Goal: Navigation & Orientation: Find specific page/section

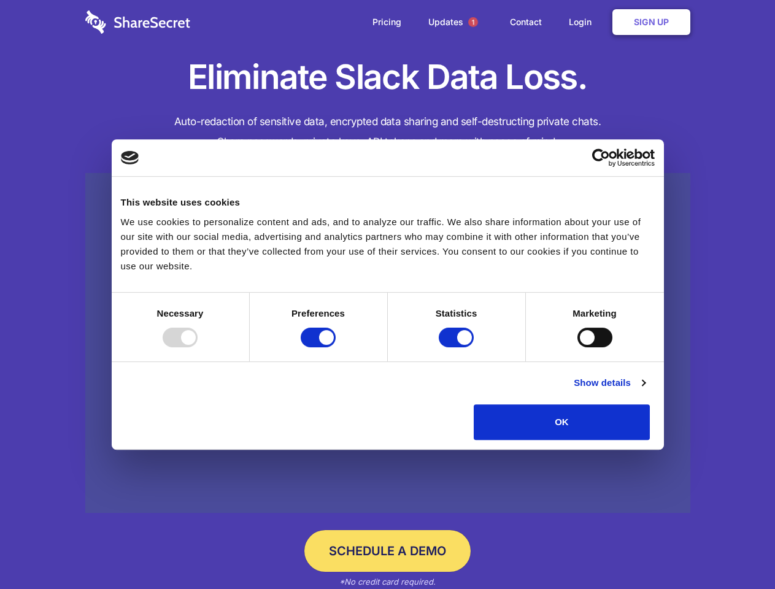
click at [198, 347] on div at bounding box center [180, 338] width 35 height 20
click at [336, 347] on input "Preferences" at bounding box center [318, 338] width 35 height 20
checkbox input "false"
click at [458, 347] on input "Statistics" at bounding box center [456, 338] width 35 height 20
checkbox input "false"
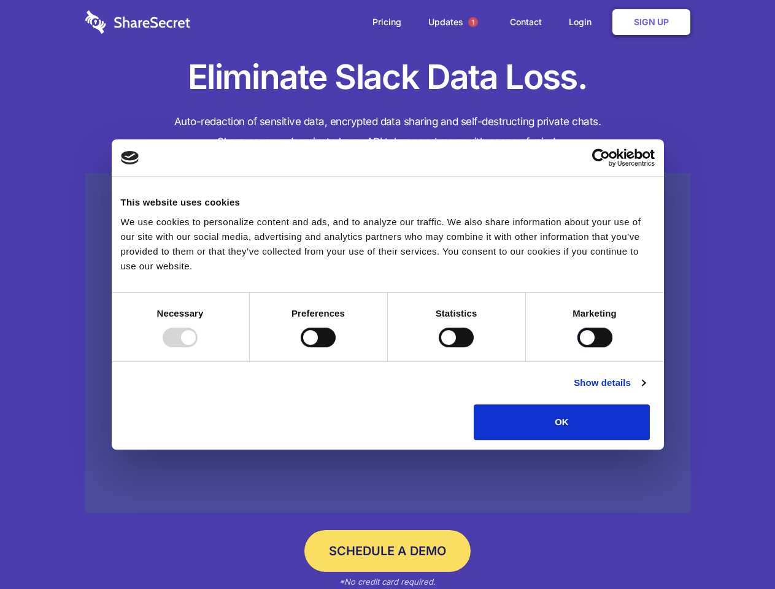
click at [577, 347] on input "Marketing" at bounding box center [594, 338] width 35 height 20
checkbox input "true"
click at [645, 390] on link "Show details" at bounding box center [609, 383] width 71 height 15
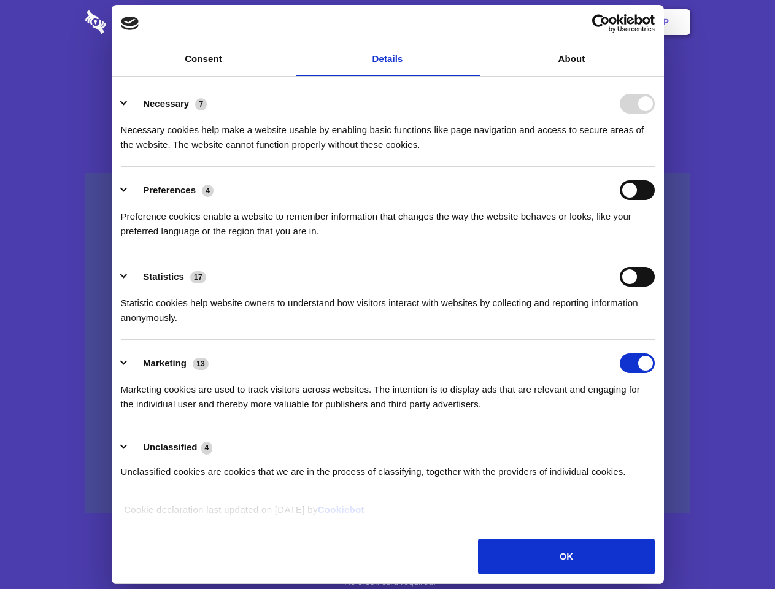
click at [655, 167] on li "Necessary 7 Necessary cookies help make a website usable by enabling basic func…" at bounding box center [388, 123] width 534 height 87
click at [472, 22] on span "1" at bounding box center [473, 22] width 10 height 10
